Goal: Find specific page/section: Find specific page/section

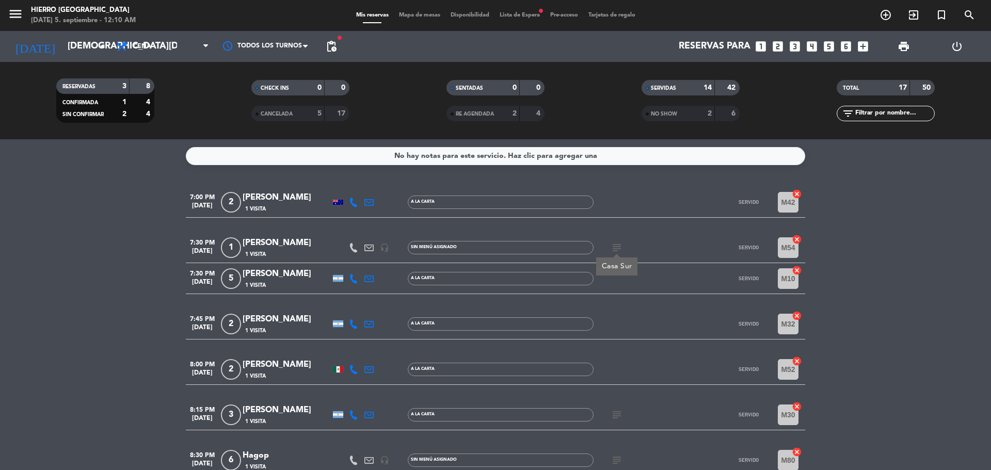
scroll to position [206, 0]
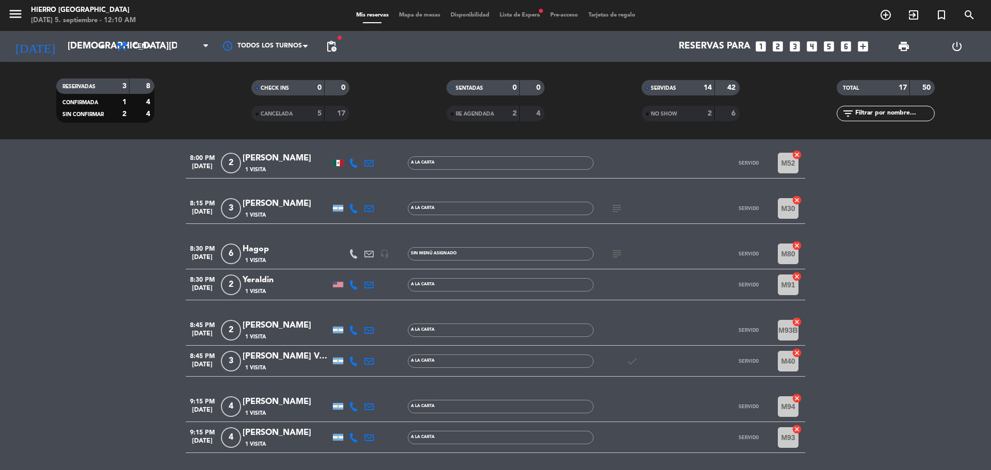
click at [613, 213] on icon "subject" at bounding box center [616, 208] width 12 height 12
click at [617, 259] on icon "subject" at bounding box center [616, 254] width 12 height 12
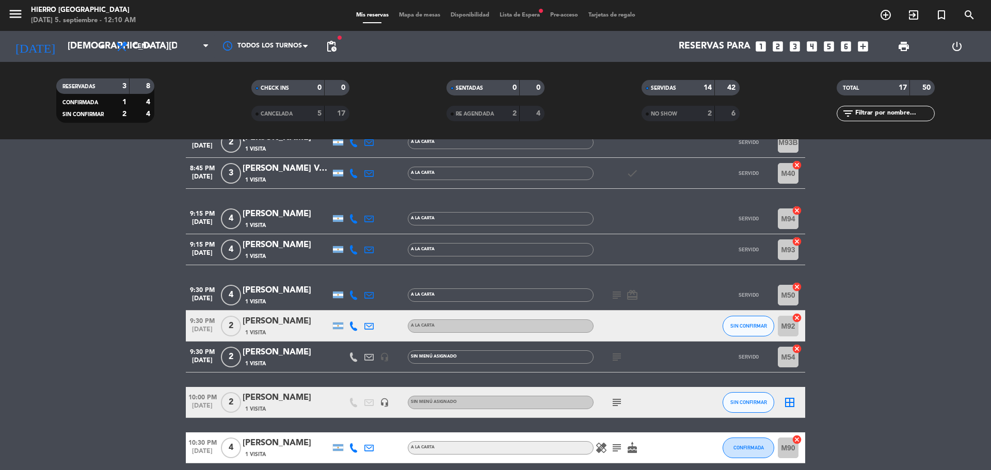
scroll to position [413, 0]
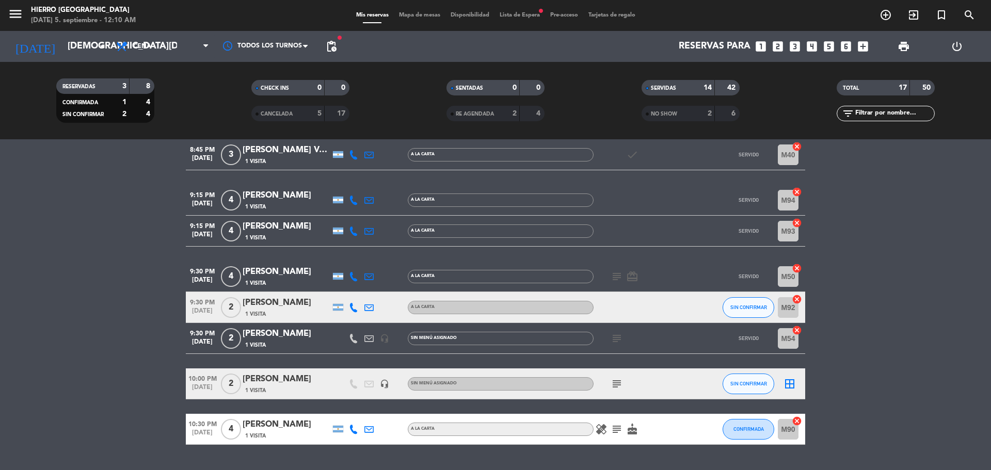
click at [615, 282] on div "subject card_giftcard" at bounding box center [639, 276] width 93 height 30
click at [615, 282] on icon "subject" at bounding box center [616, 276] width 12 height 12
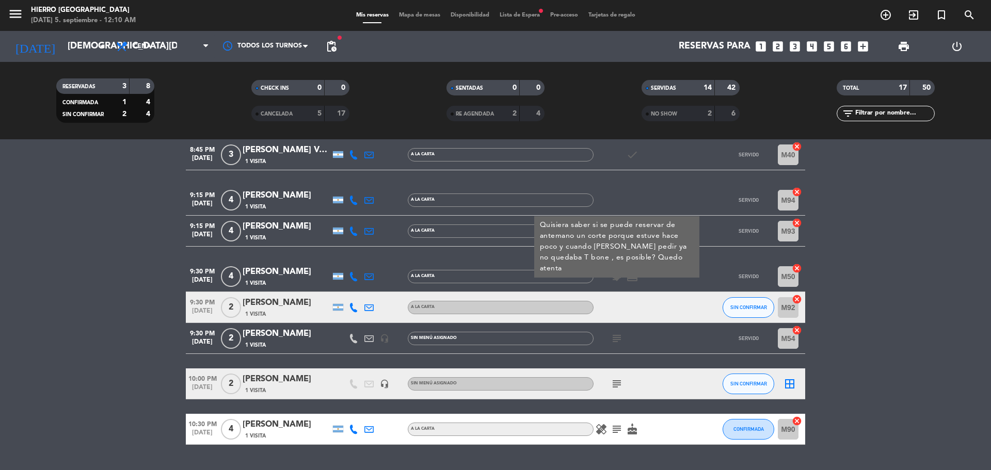
click at [616, 337] on icon "subject" at bounding box center [616, 338] width 12 height 12
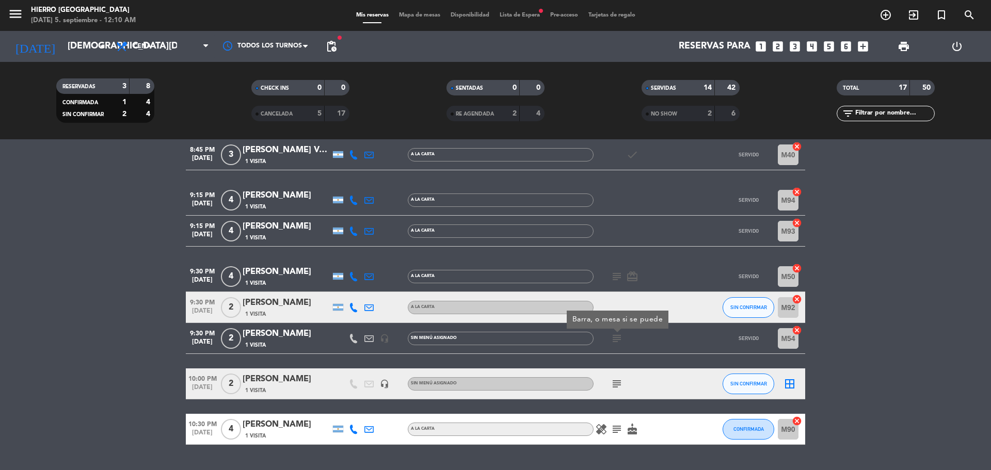
click at [615, 284] on div "subject card_giftcard" at bounding box center [639, 276] width 93 height 30
click at [615, 277] on icon "subject" at bounding box center [616, 276] width 12 height 12
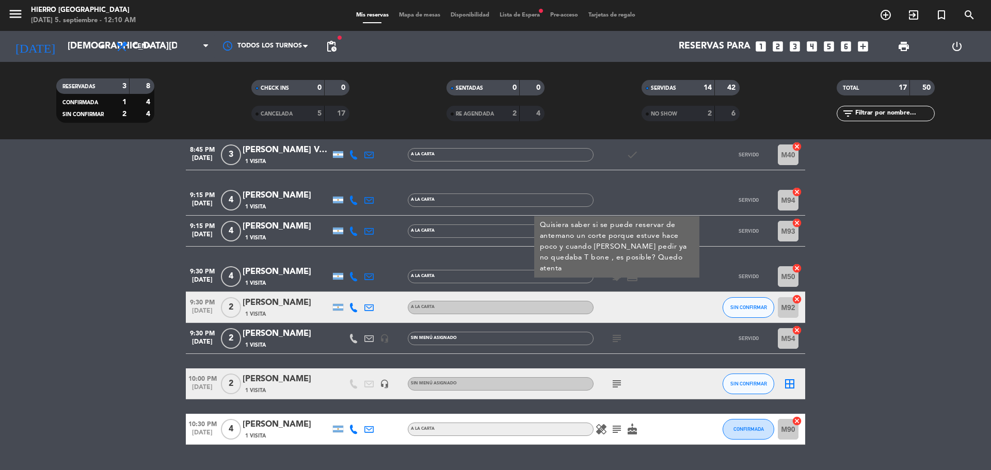
click at [612, 346] on div "subject" at bounding box center [639, 338] width 93 height 30
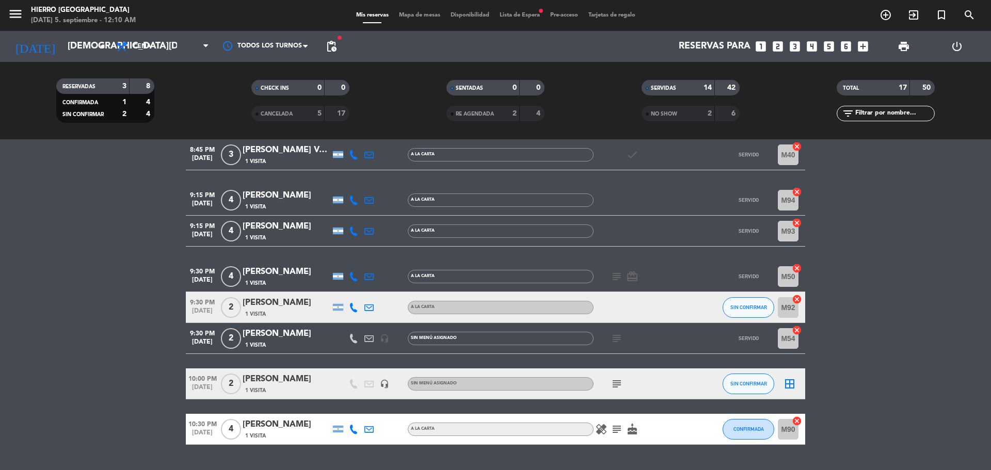
click at [622, 386] on icon "subject" at bounding box center [616, 384] width 12 height 12
click at [618, 429] on icon "subject" at bounding box center [616, 429] width 12 height 12
click at [619, 385] on icon "subject" at bounding box center [616, 384] width 12 height 12
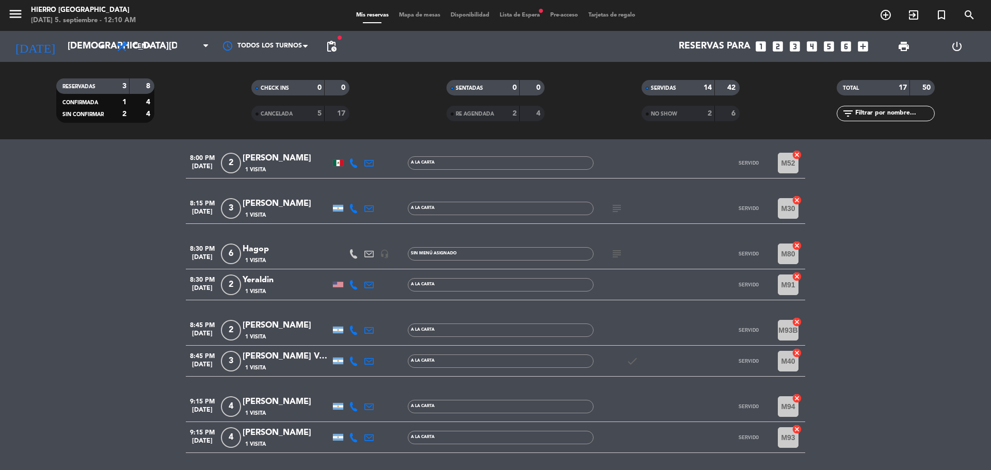
scroll to position [0, 0]
